Goal: Navigation & Orientation: Find specific page/section

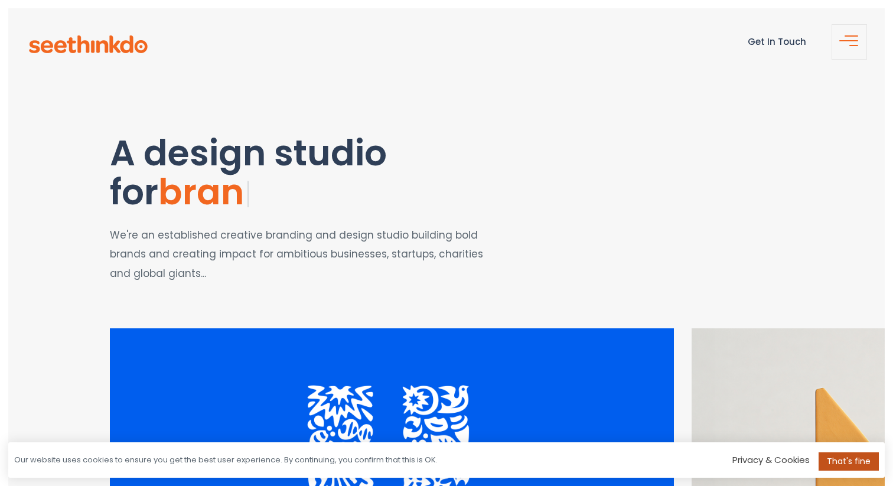
click at [850, 460] on link "That's fine" at bounding box center [849, 462] width 60 height 18
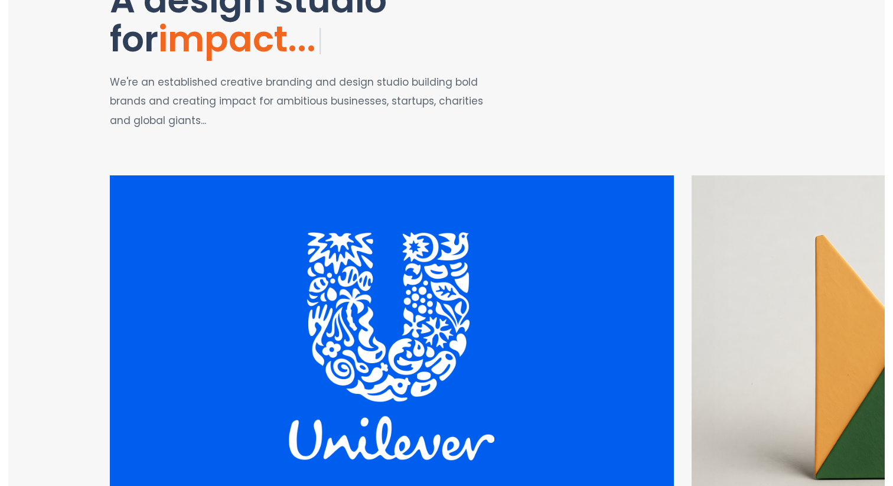
scroll to position [161, 0]
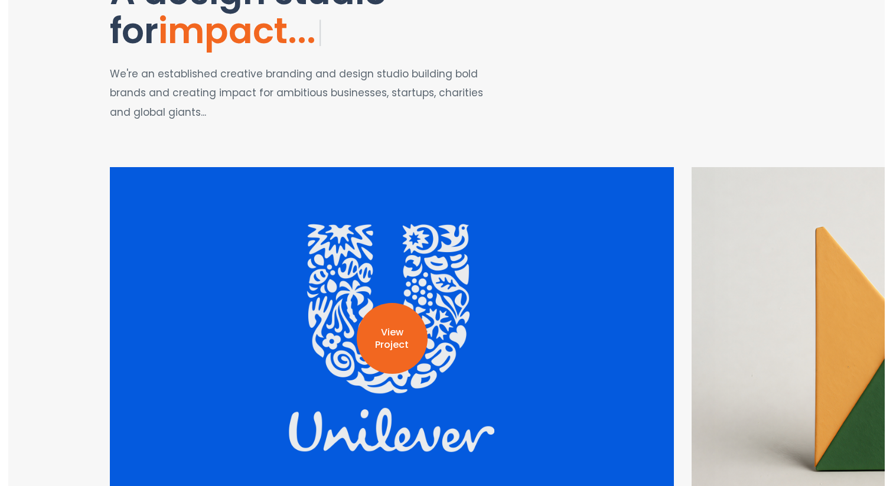
click at [522, 278] on div "View Project" at bounding box center [392, 338] width 564 height 343
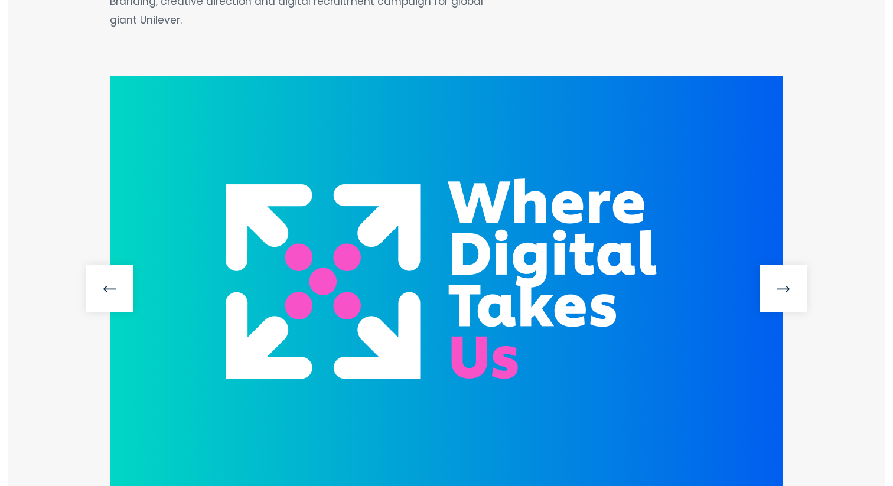
scroll to position [193, 0]
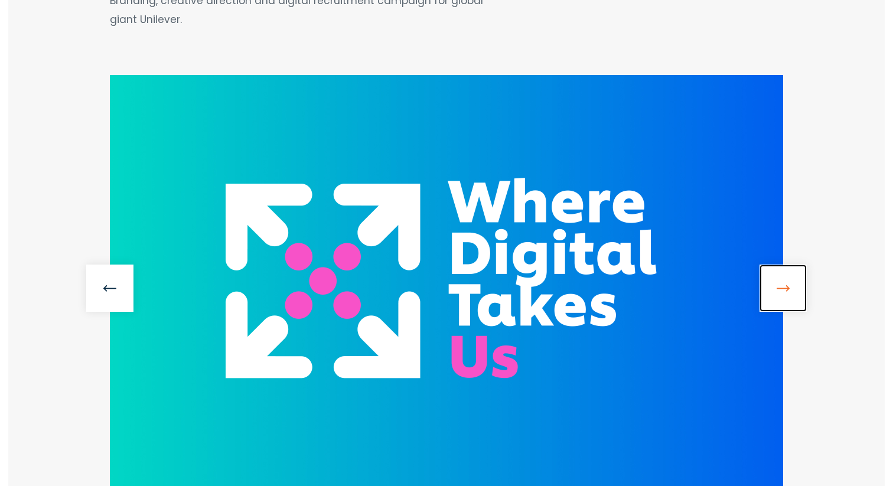
click at [775, 287] on link at bounding box center [783, 288] width 47 height 47
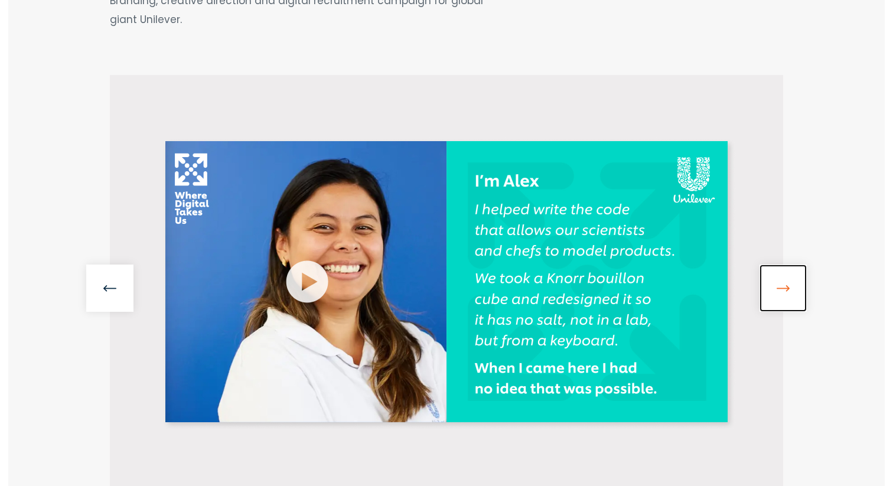
click at [776, 285] on link at bounding box center [783, 288] width 47 height 47
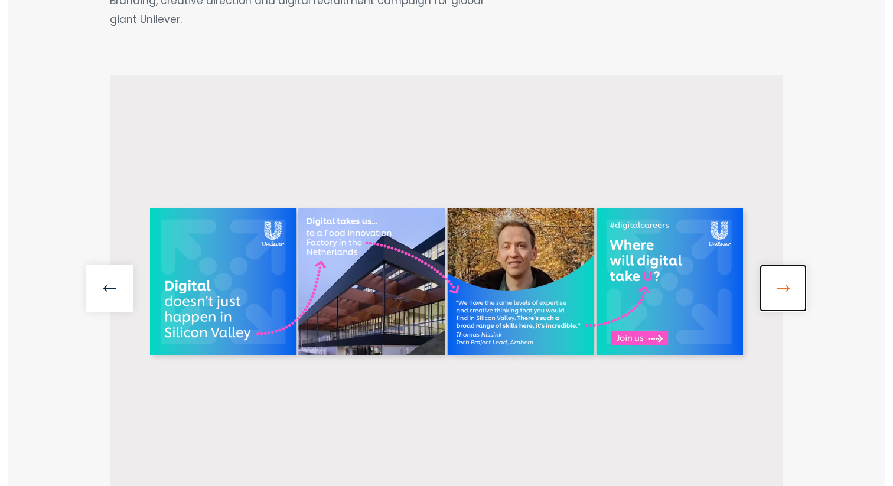
click at [776, 285] on link at bounding box center [783, 288] width 47 height 47
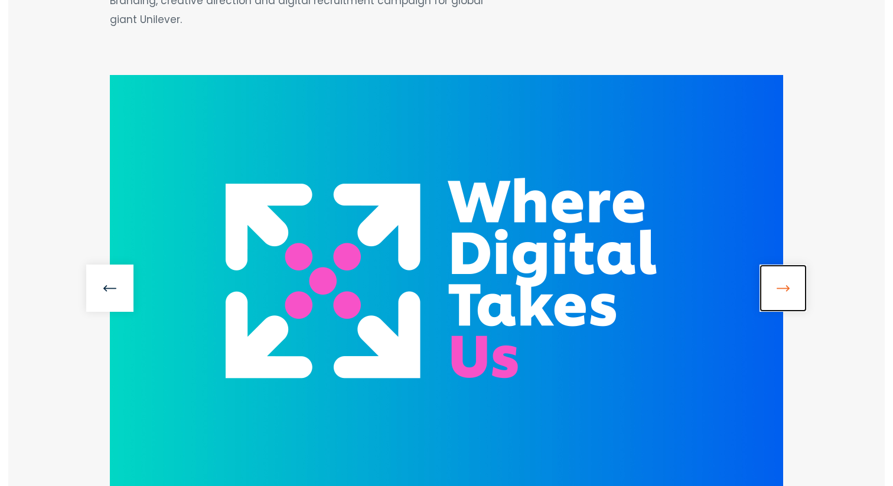
click at [776, 285] on link at bounding box center [783, 288] width 47 height 47
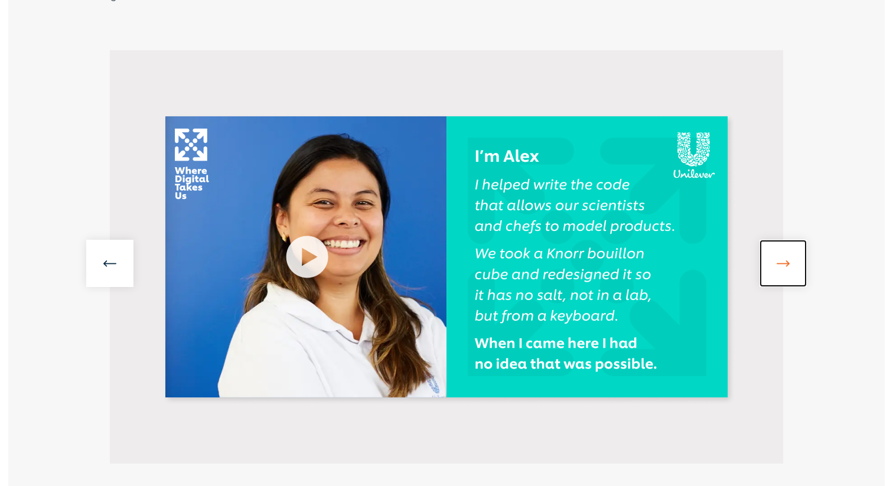
scroll to position [0, 0]
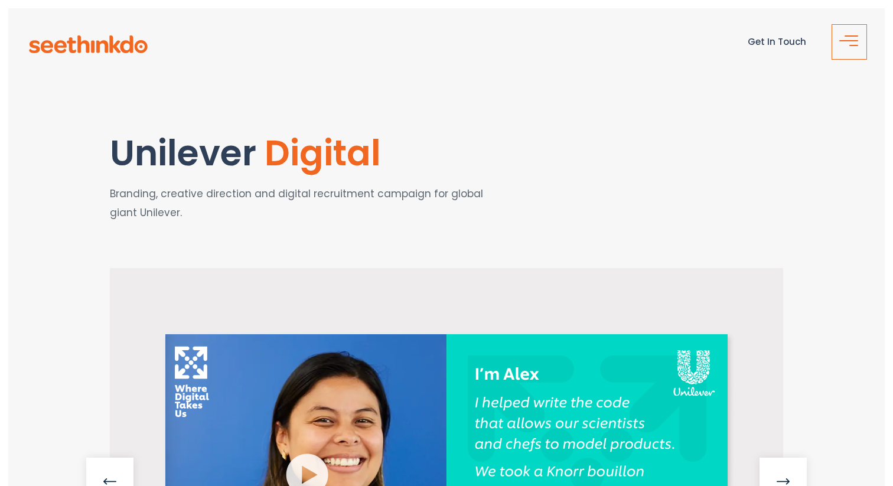
click at [854, 40] on span "button" at bounding box center [853, 46] width 24 height 14
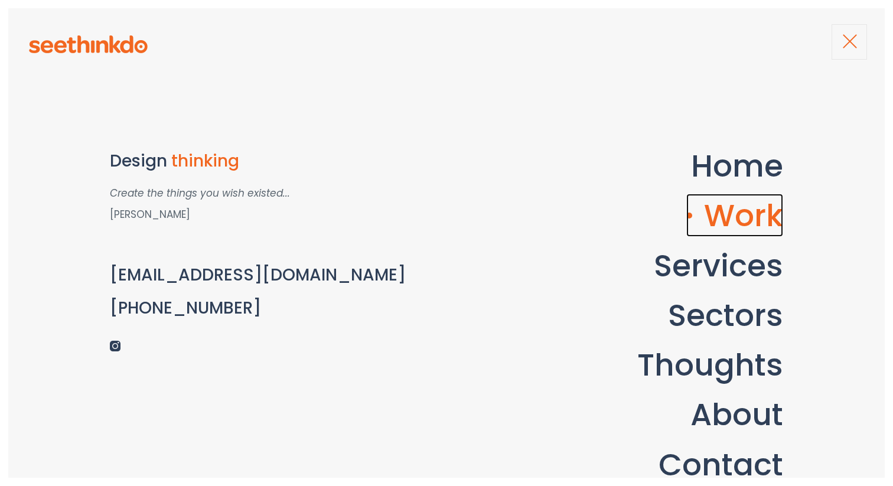
click at [741, 214] on link "Work" at bounding box center [735, 215] width 97 height 43
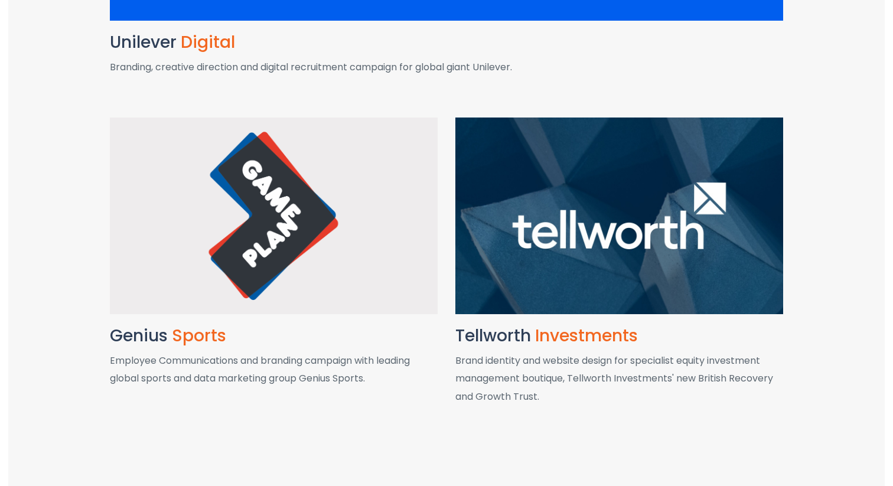
scroll to position [699, 0]
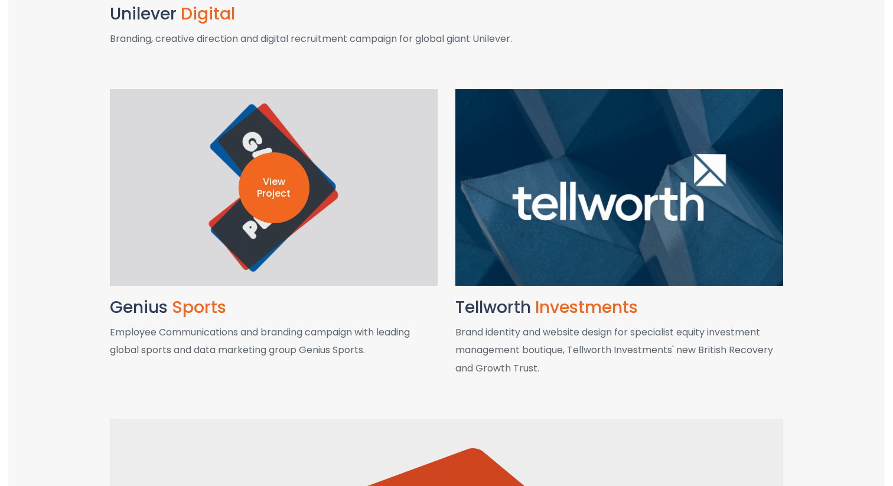
click at [307, 186] on p "View Project" at bounding box center [274, 188] width 71 height 25
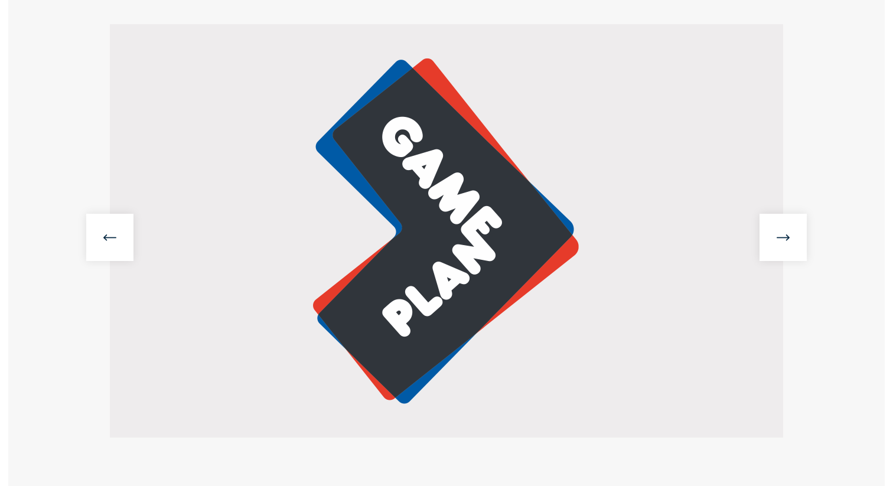
scroll to position [245, 0]
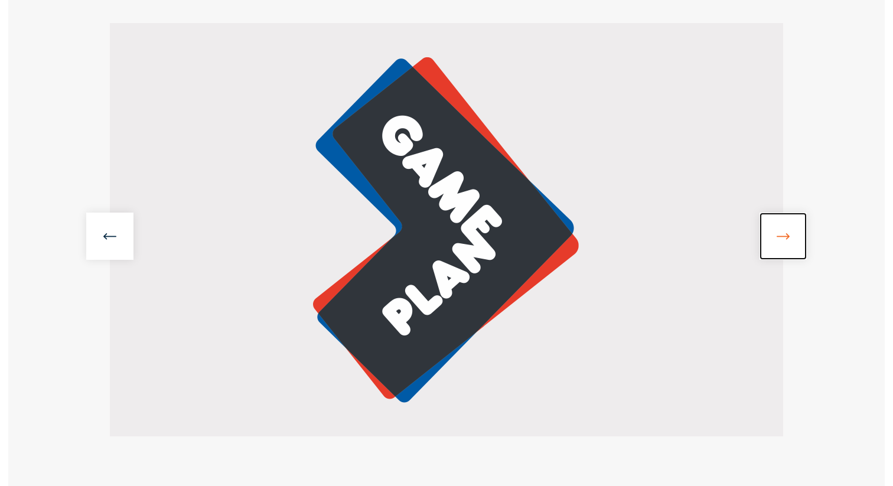
click at [786, 243] on link at bounding box center [783, 236] width 47 height 47
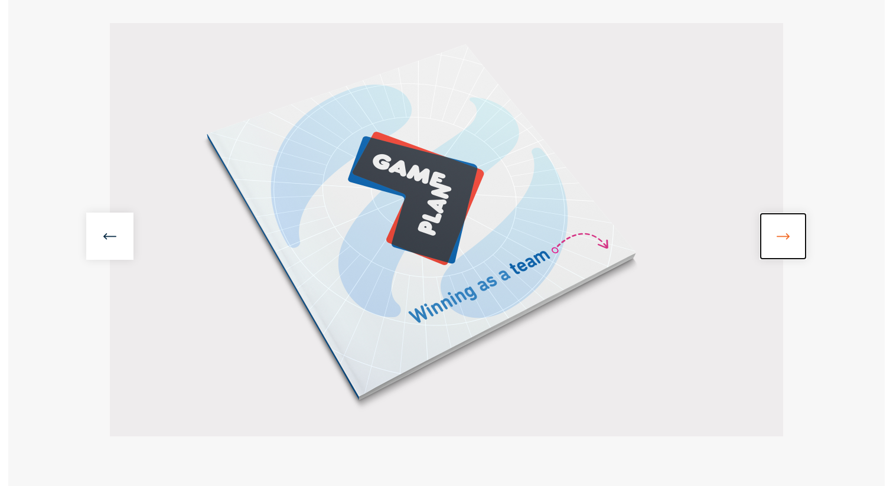
click at [786, 243] on link at bounding box center [783, 236] width 47 height 47
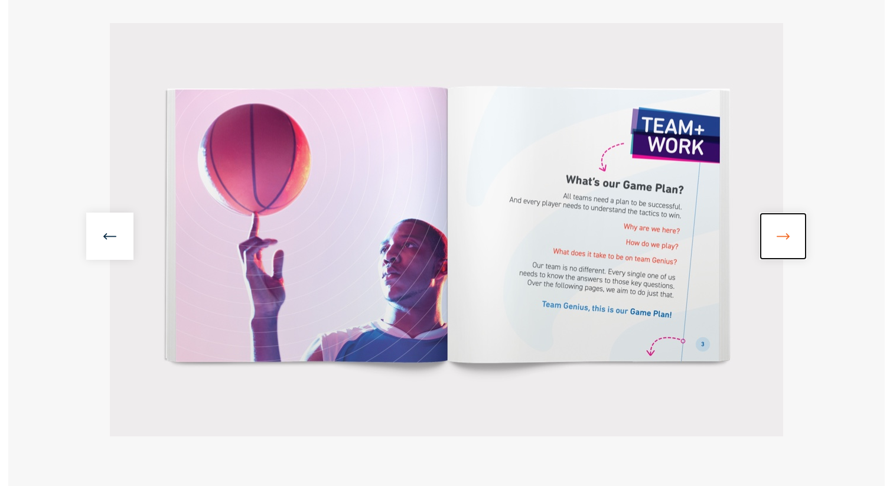
click at [788, 237] on link at bounding box center [783, 236] width 47 height 47
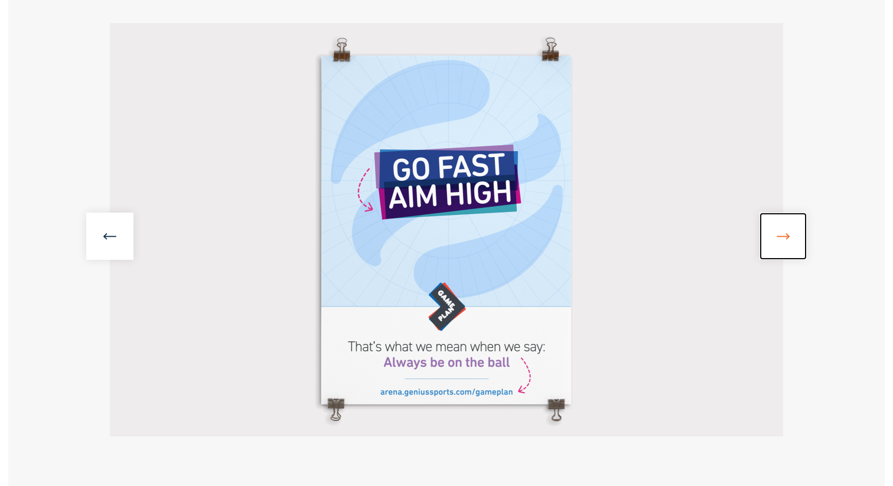
click at [788, 237] on link at bounding box center [783, 236] width 47 height 47
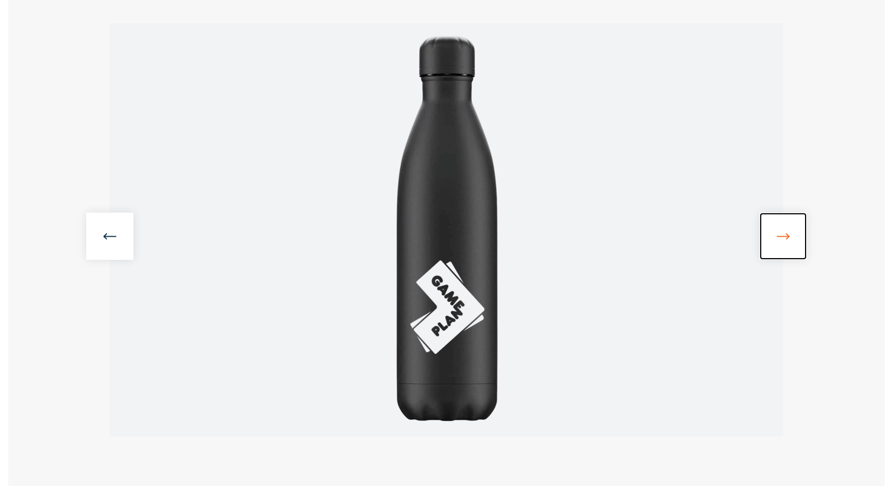
click at [788, 237] on link at bounding box center [783, 236] width 47 height 47
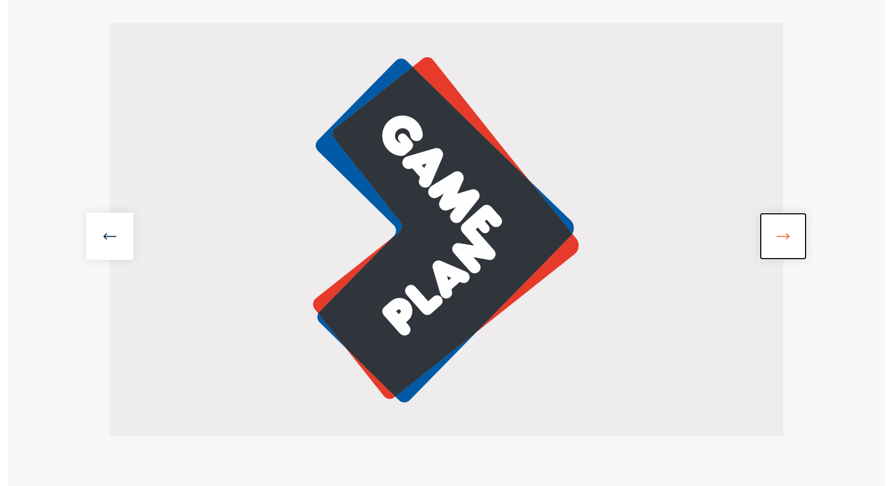
click at [788, 237] on link at bounding box center [783, 236] width 47 height 47
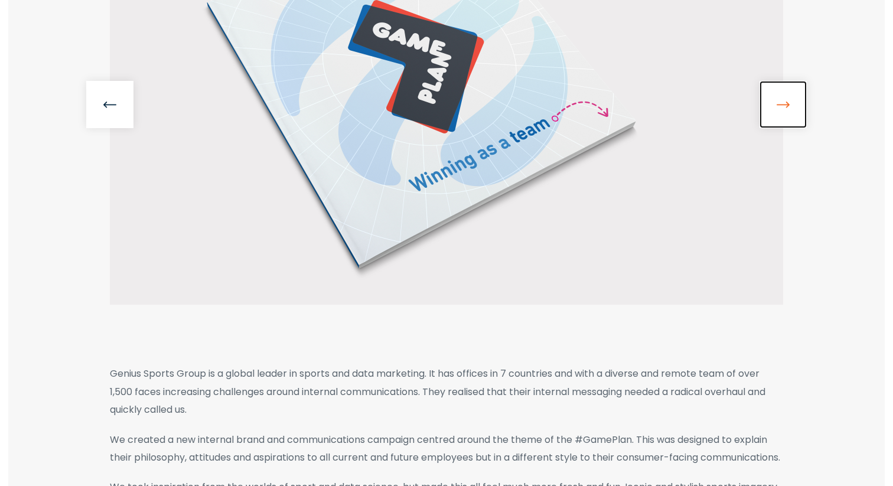
scroll to position [0, 0]
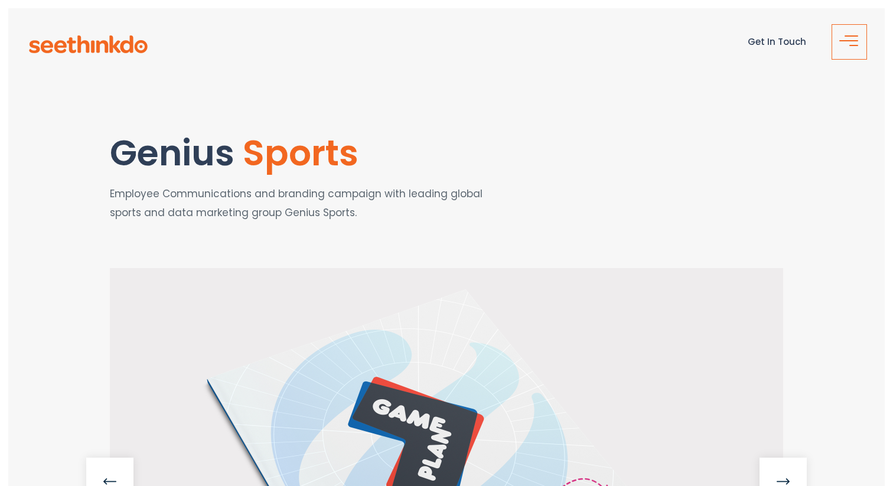
click at [848, 48] on span "button" at bounding box center [853, 46] width 24 height 14
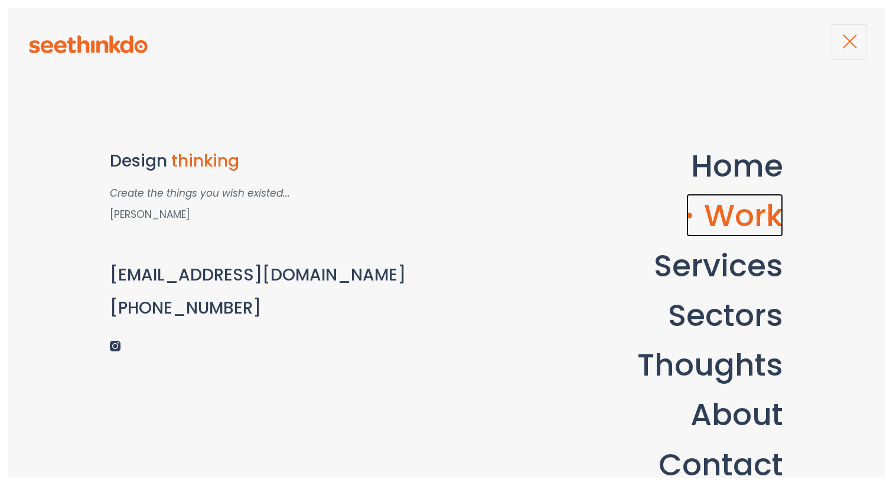
click at [730, 220] on link "Work" at bounding box center [735, 215] width 97 height 43
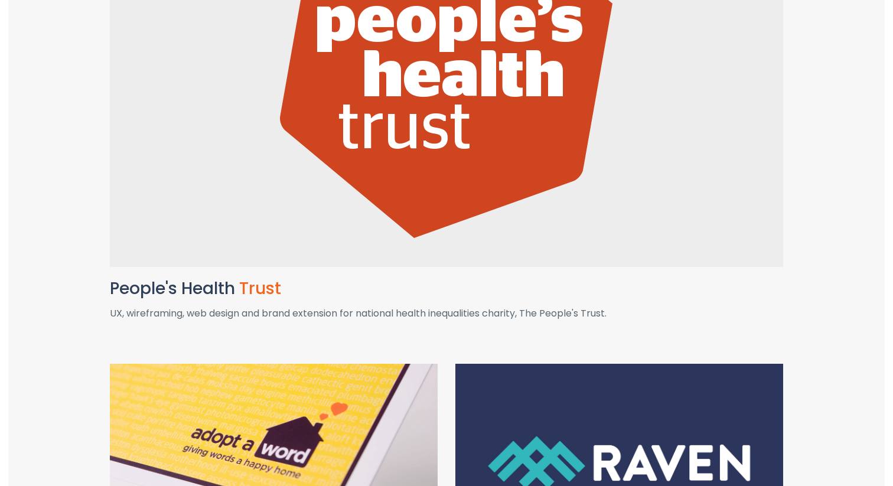
scroll to position [1209, 0]
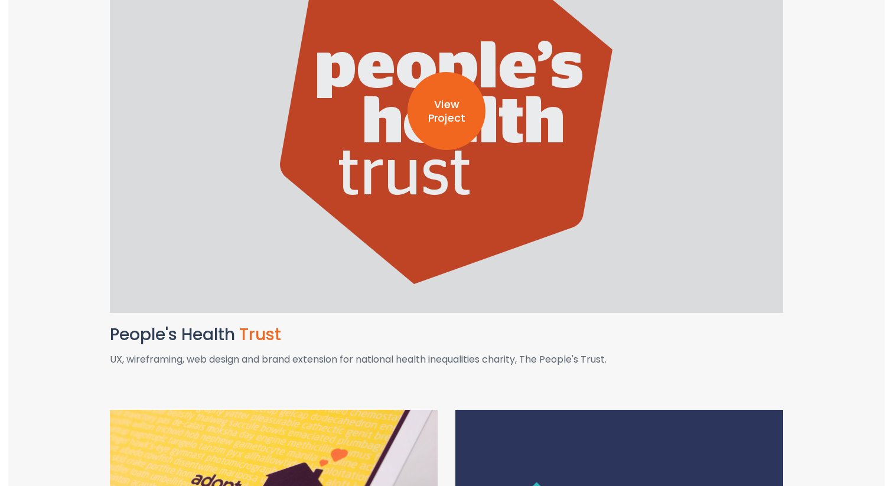
click at [451, 121] on p "View Project" at bounding box center [447, 111] width 78 height 27
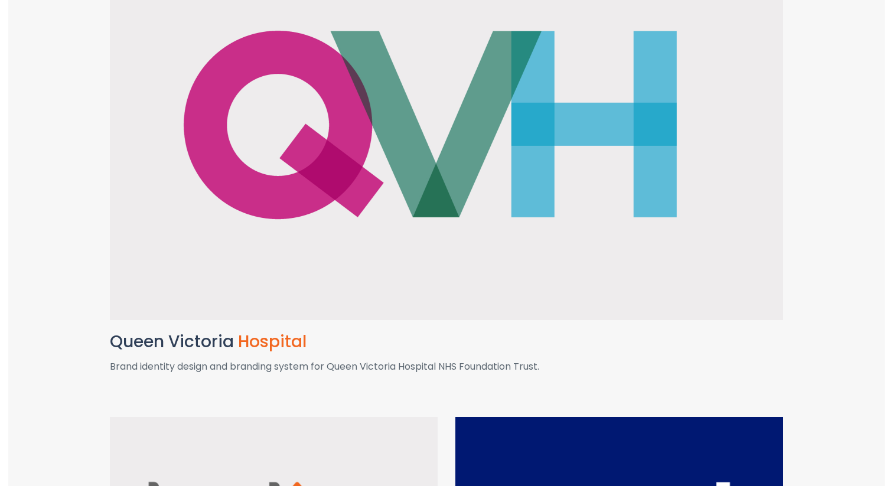
scroll to position [2849, 0]
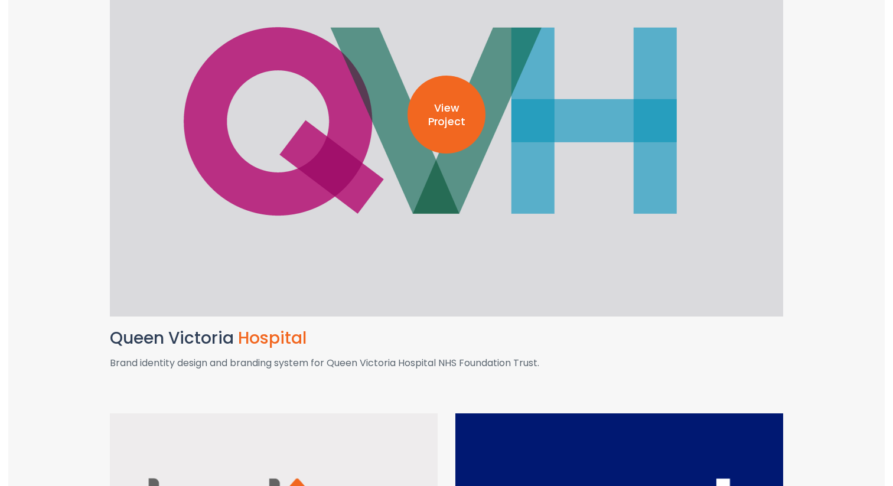
click at [460, 142] on div "View Project" at bounding box center [447, 115] width 78 height 78
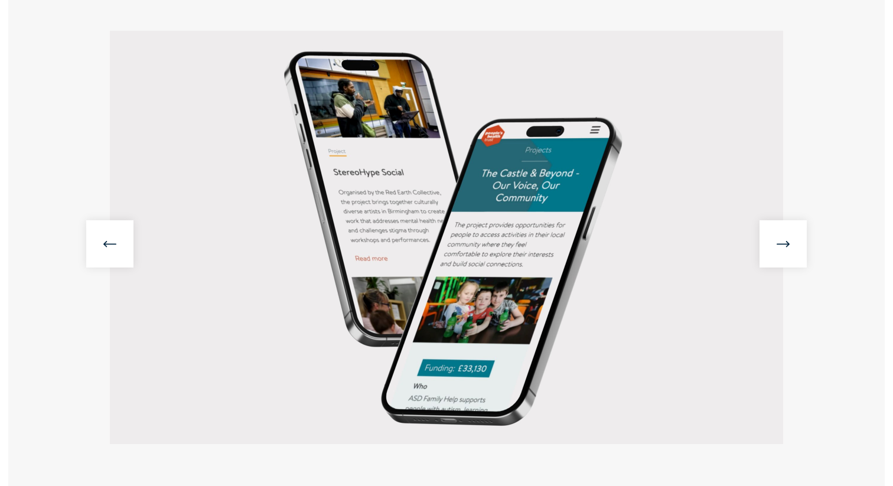
scroll to position [242, 0]
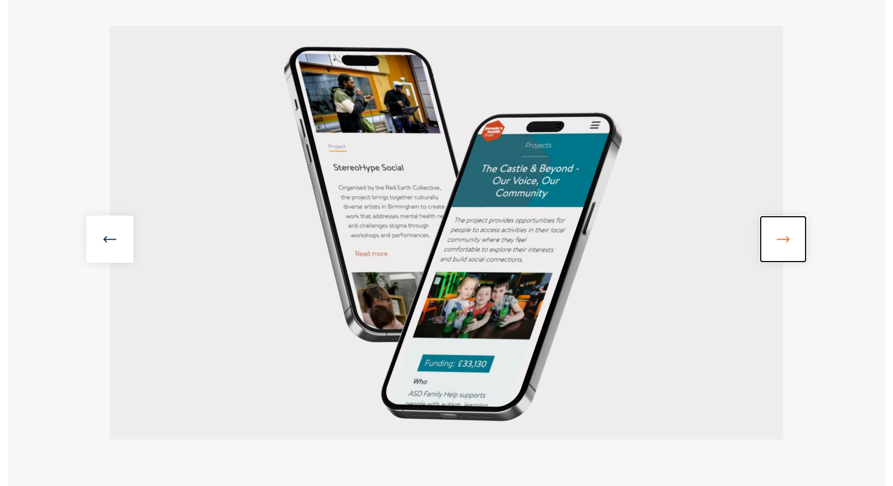
click at [790, 239] on link at bounding box center [783, 239] width 47 height 47
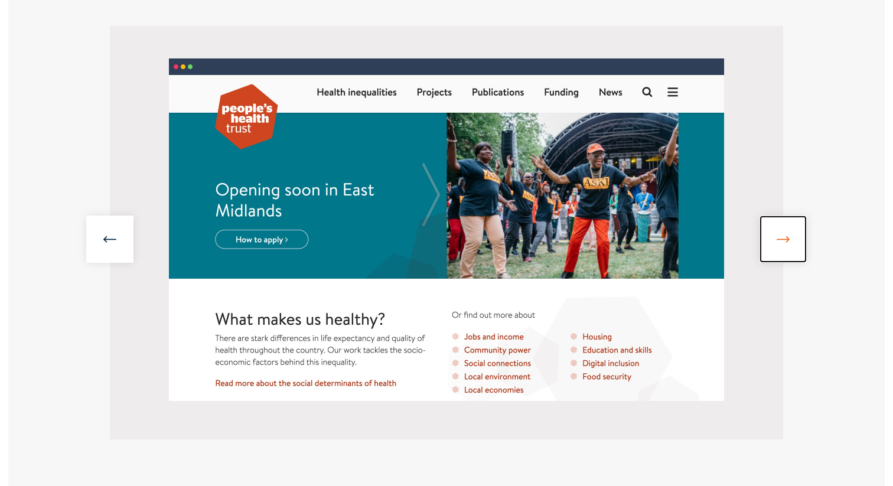
click at [786, 240] on link at bounding box center [783, 239] width 47 height 47
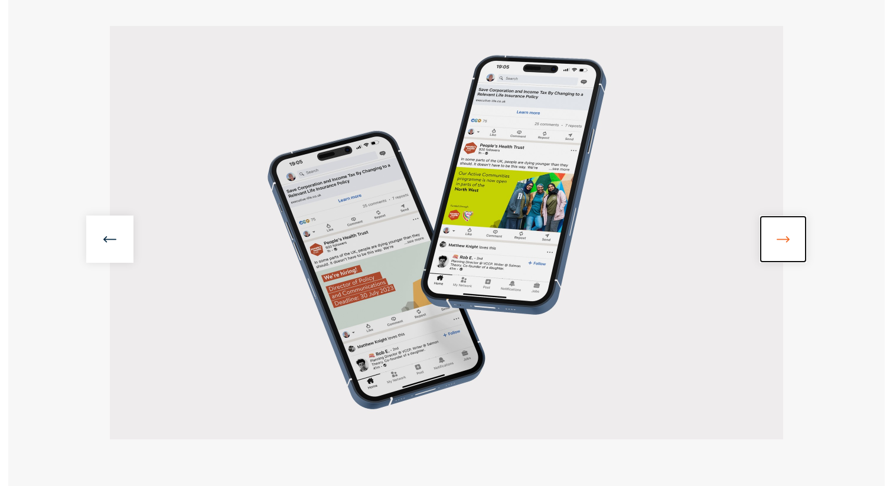
click at [786, 240] on link at bounding box center [783, 239] width 47 height 47
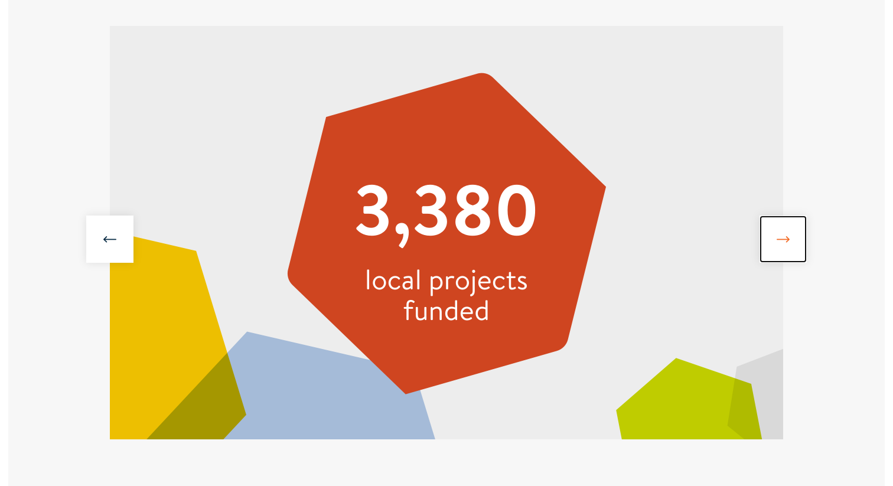
click at [786, 240] on link at bounding box center [783, 239] width 47 height 47
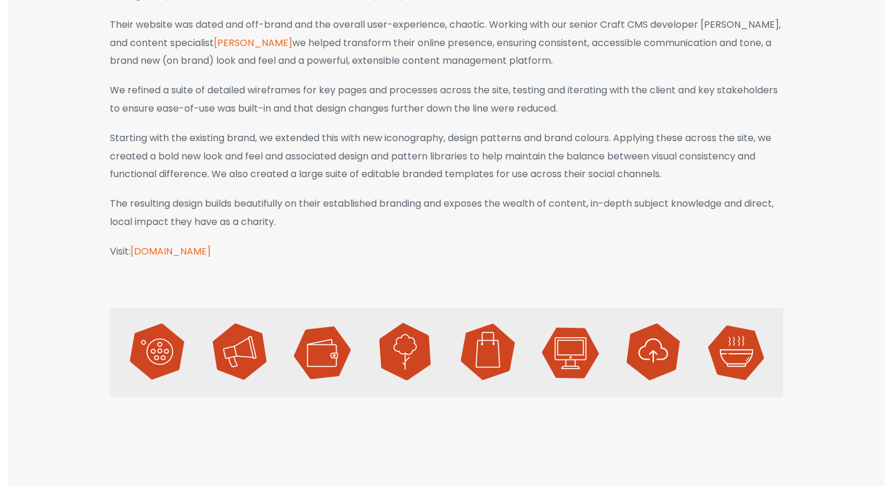
scroll to position [777, 0]
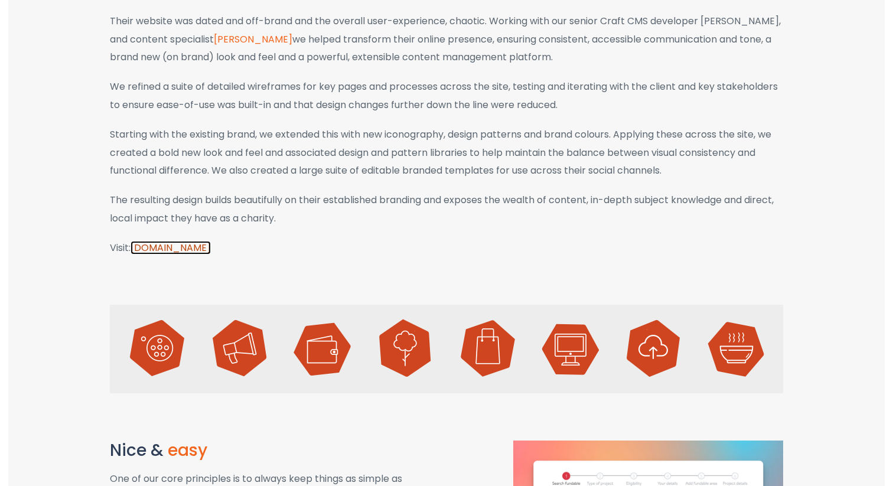
click at [211, 247] on link "[DOMAIN_NAME]" at bounding box center [171, 248] width 80 height 14
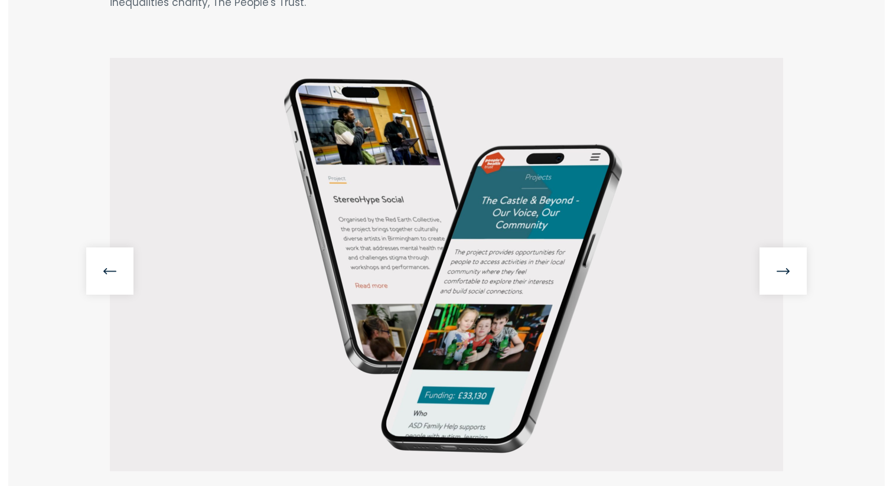
scroll to position [0, 0]
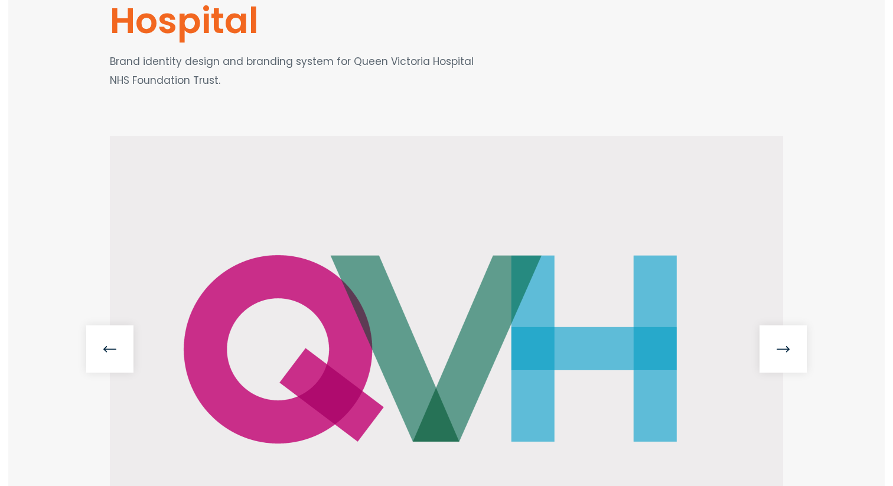
scroll to position [129, 0]
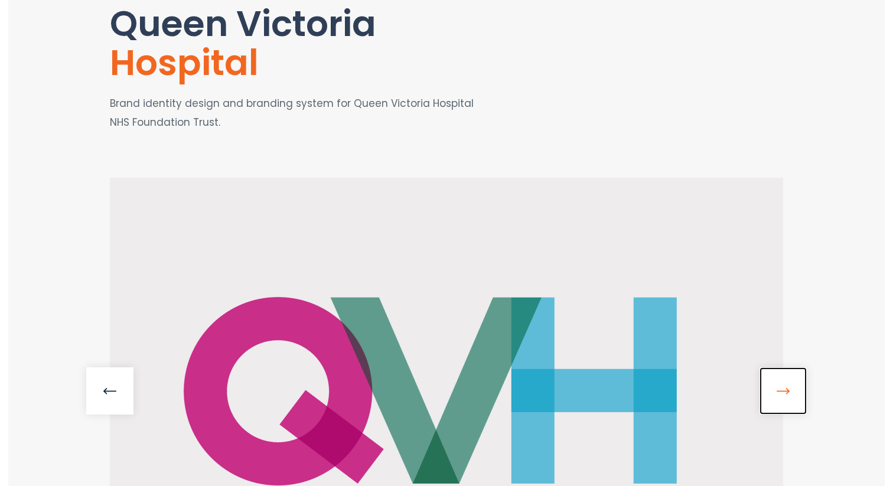
click at [783, 396] on link at bounding box center [783, 390] width 47 height 47
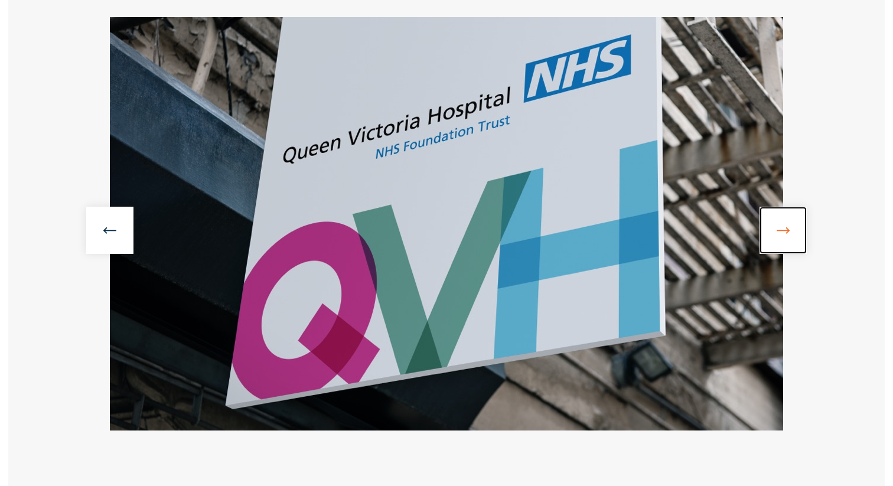
scroll to position [292, 0]
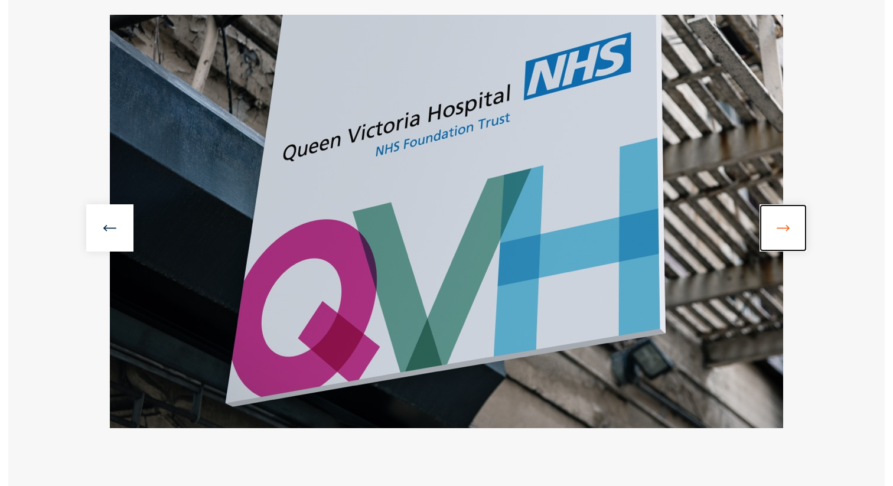
click at [782, 230] on link at bounding box center [783, 227] width 47 height 47
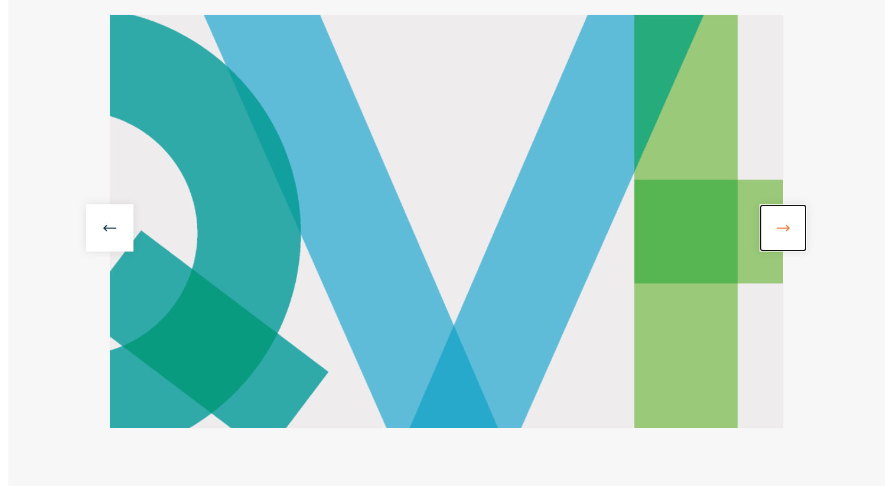
click at [782, 230] on link at bounding box center [783, 227] width 47 height 47
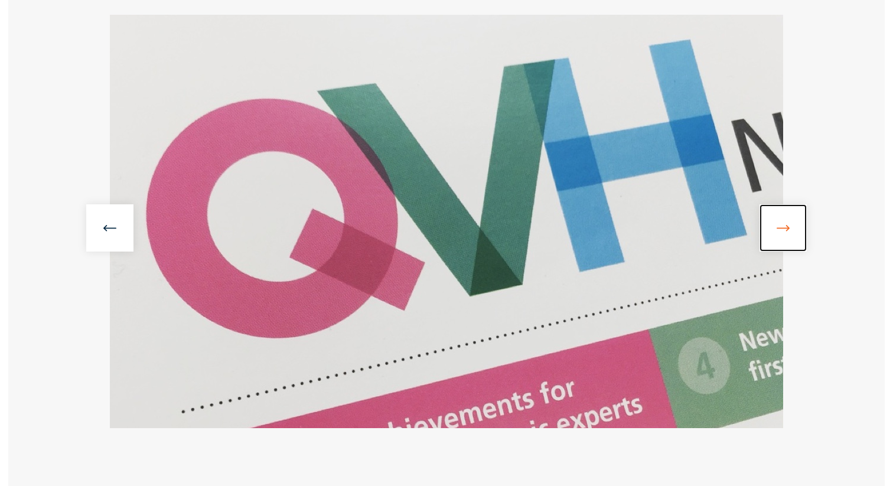
click at [782, 230] on link at bounding box center [783, 227] width 47 height 47
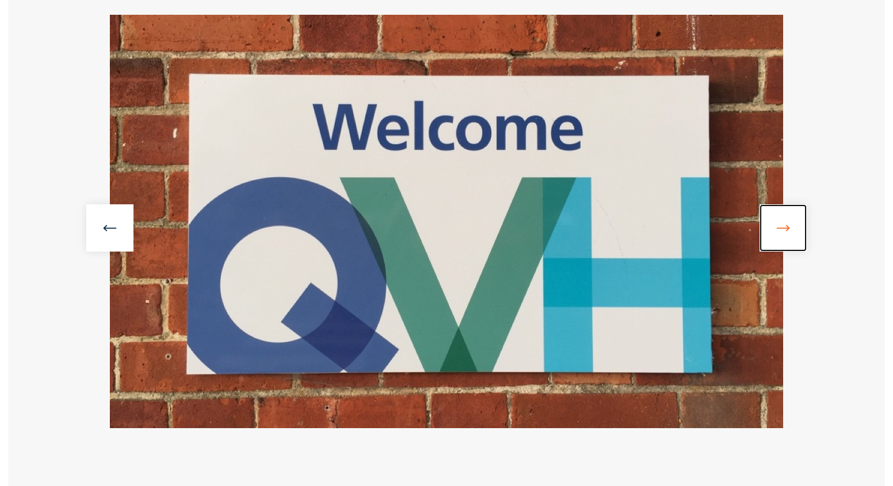
scroll to position [0, 0]
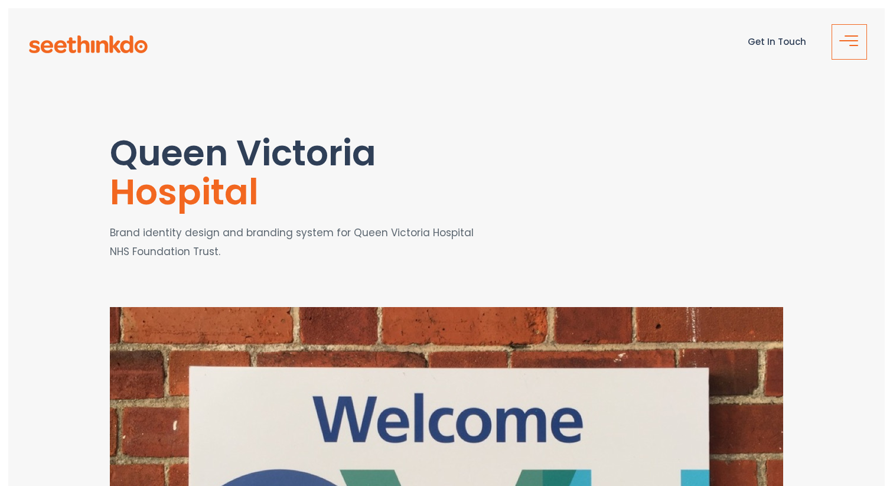
click at [837, 38] on button "button" at bounding box center [849, 41] width 35 height 35
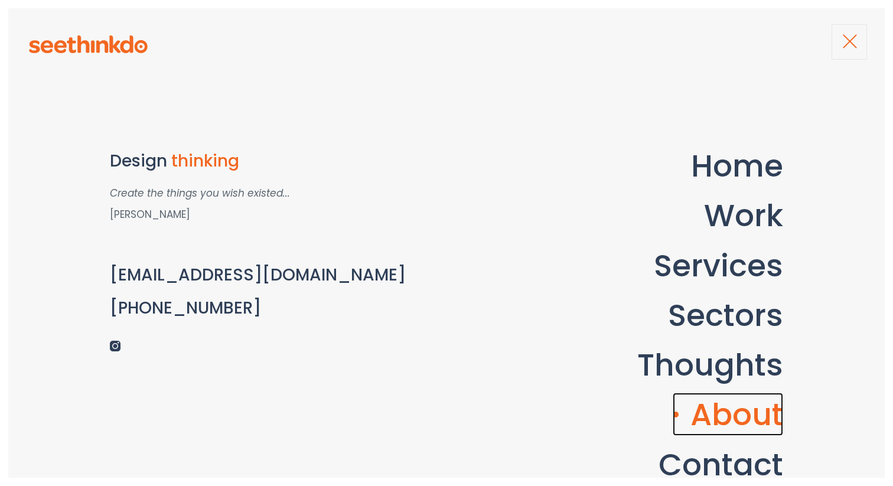
click at [747, 416] on link "About" at bounding box center [728, 414] width 110 height 43
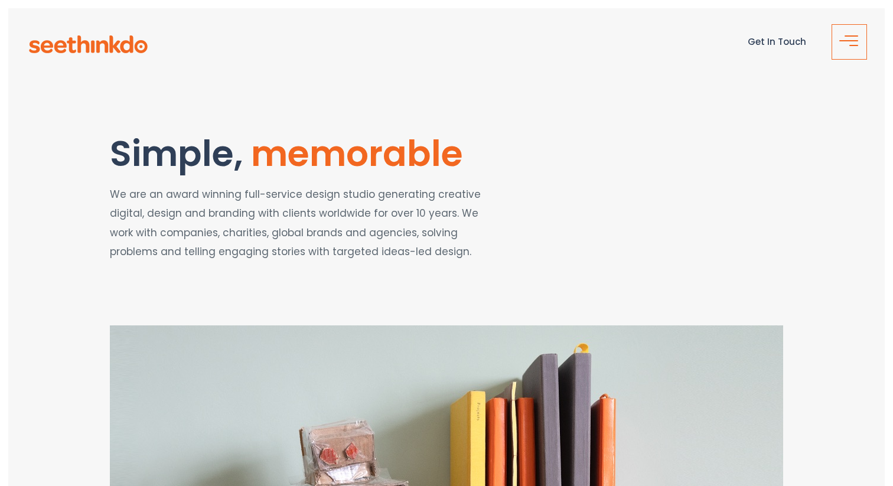
click at [851, 43] on span "button" at bounding box center [853, 46] width 24 height 14
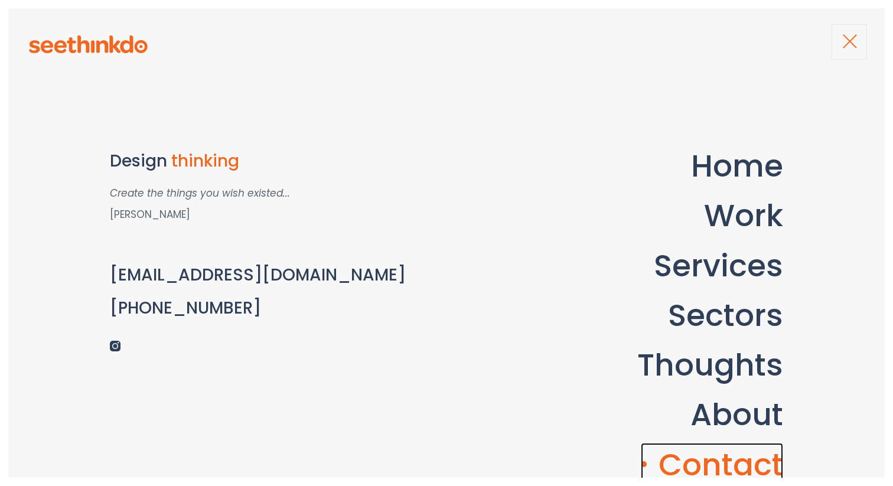
click at [773, 462] on link "Contact" at bounding box center [712, 464] width 142 height 43
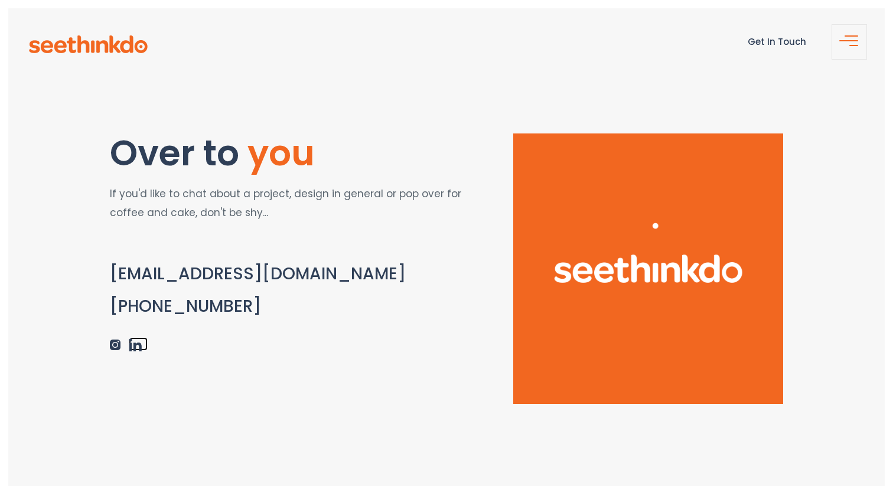
click at [135, 347] on img at bounding box center [135, 345] width 13 height 13
